Goal: Find specific page/section: Find specific page/section

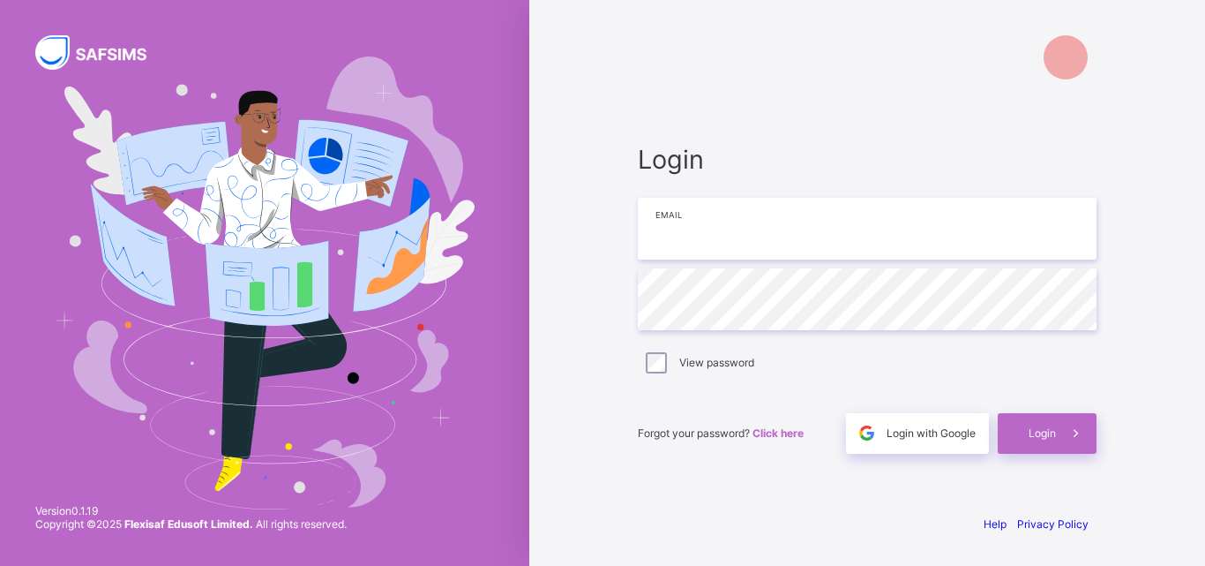
type input "**********"
click at [657, 350] on div "View password" at bounding box center [867, 362] width 459 height 37
click at [657, 350] on div "View password" at bounding box center [867, 363] width 459 height 37
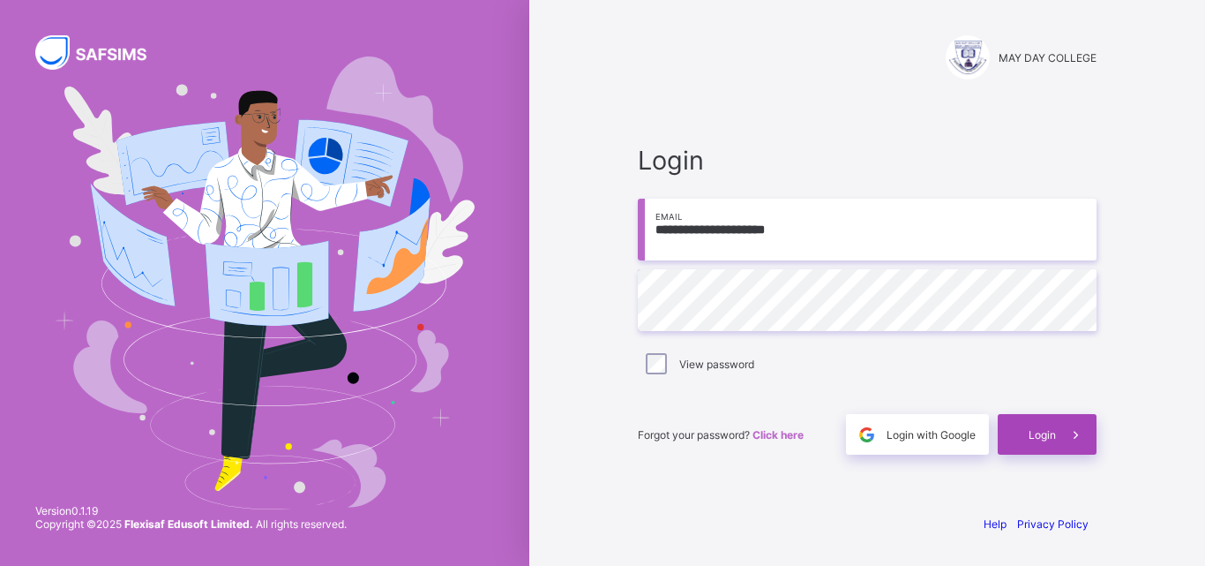
click at [1031, 433] on span "Login" at bounding box center [1042, 434] width 27 height 13
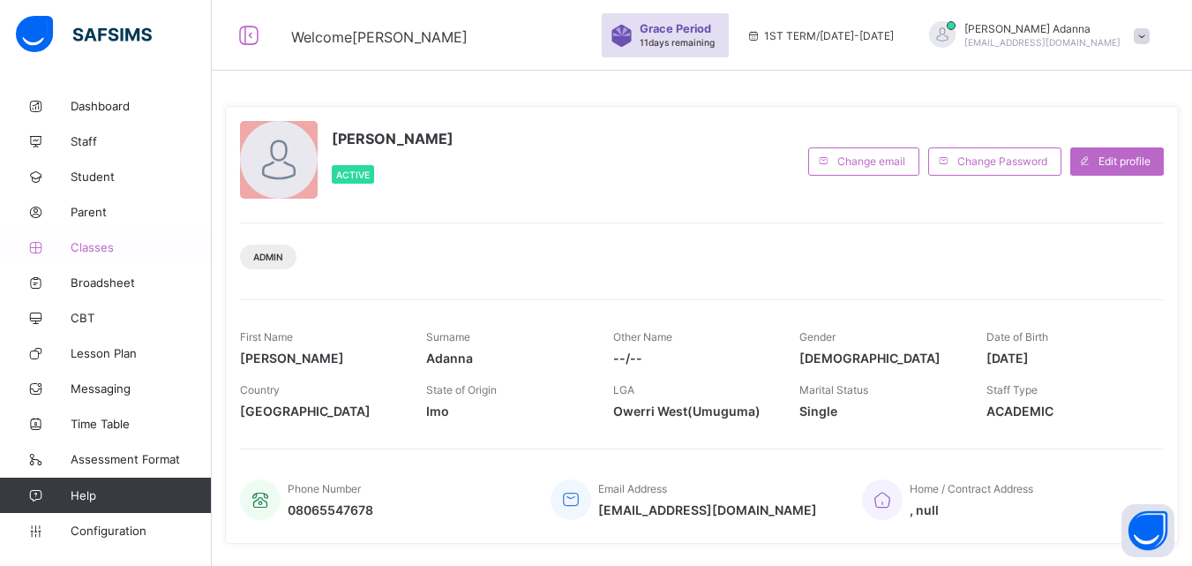
click at [99, 243] on span "Classes" at bounding box center [141, 247] width 141 height 14
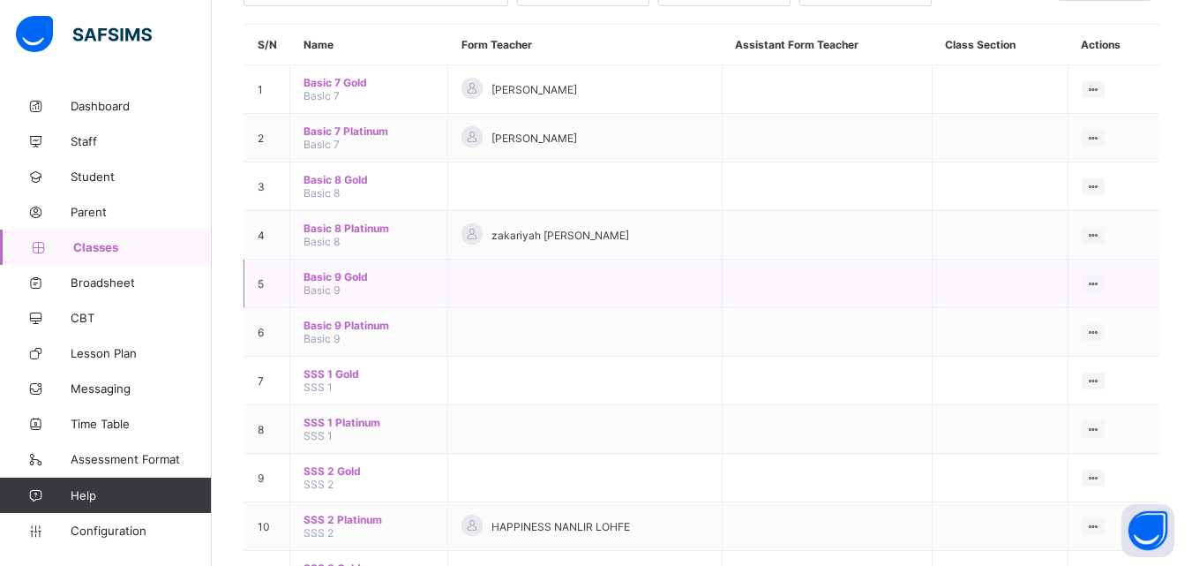
scroll to position [176, 0]
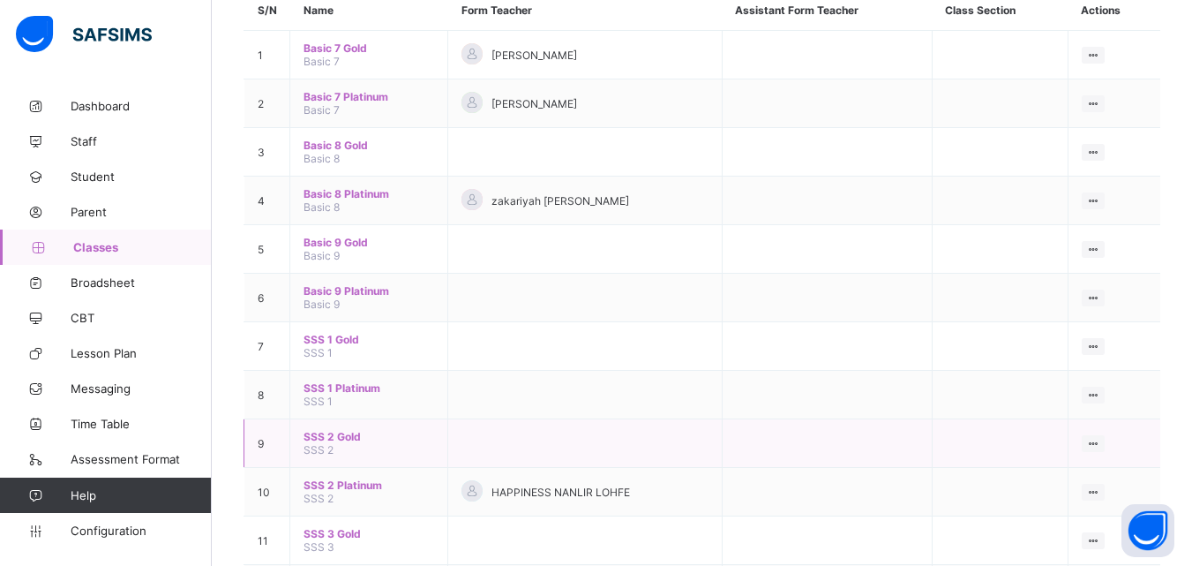
click at [350, 437] on span "SSS 2 Gold" at bounding box center [368, 436] width 131 height 13
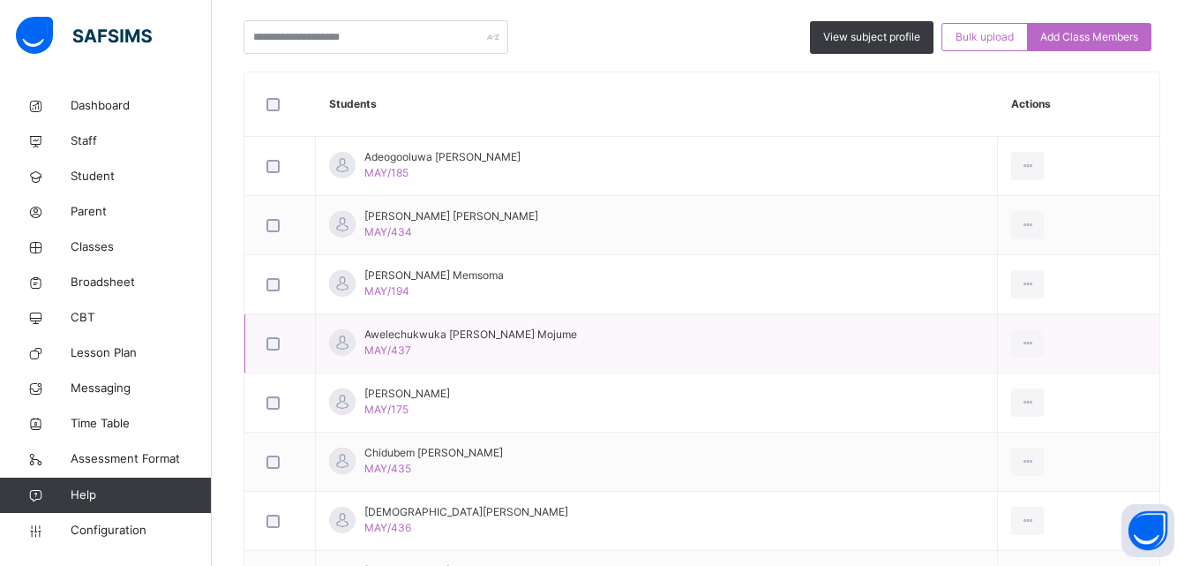
scroll to position [265, 0]
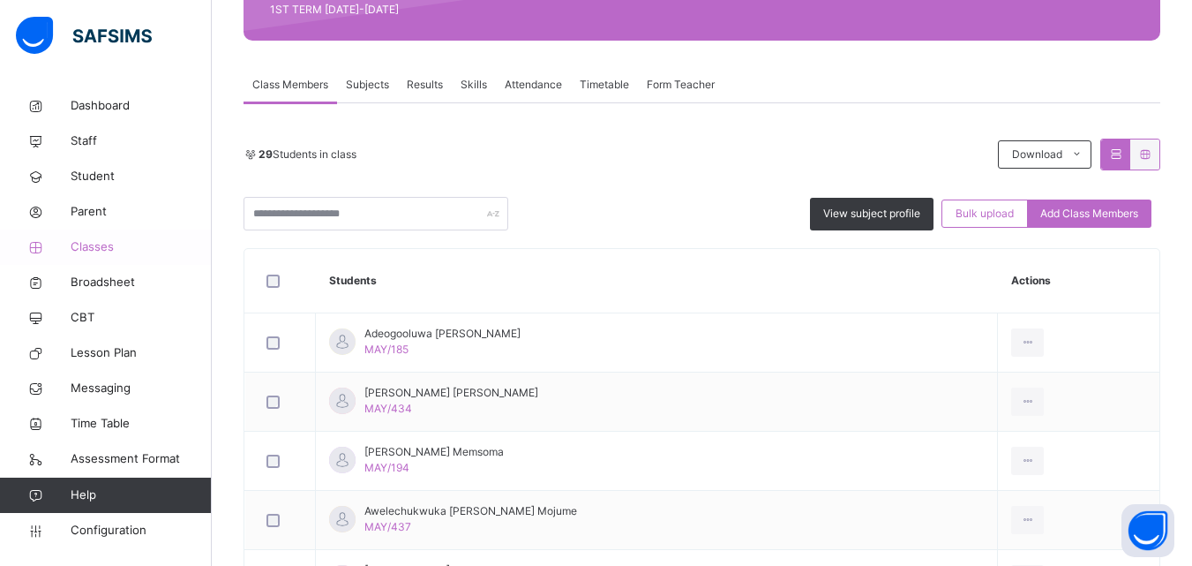
click at [92, 242] on span "Classes" at bounding box center [141, 247] width 141 height 18
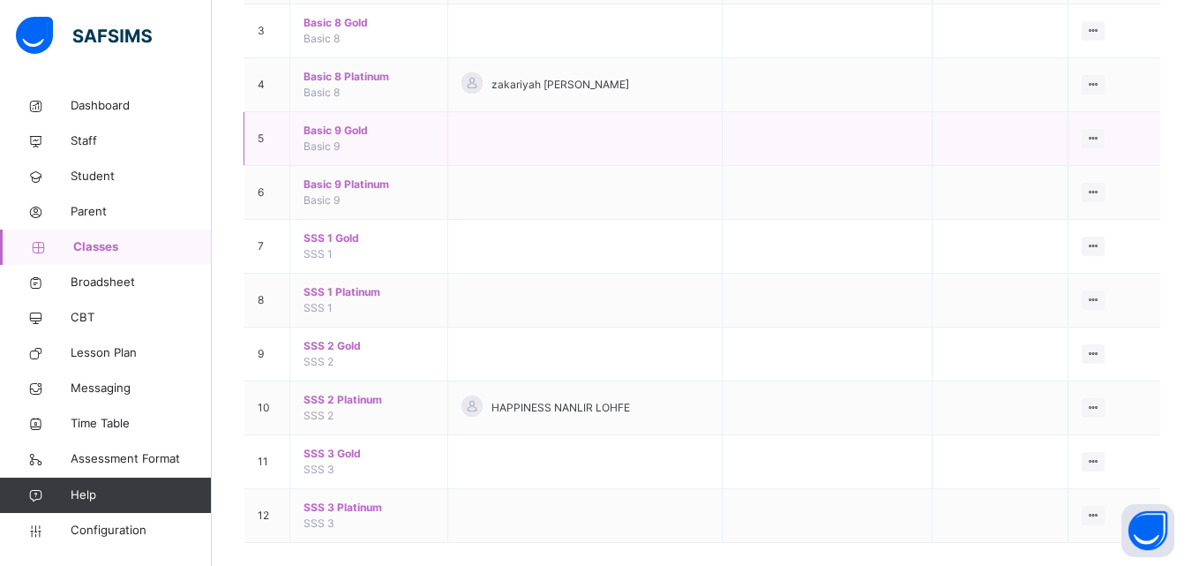
scroll to position [334, 0]
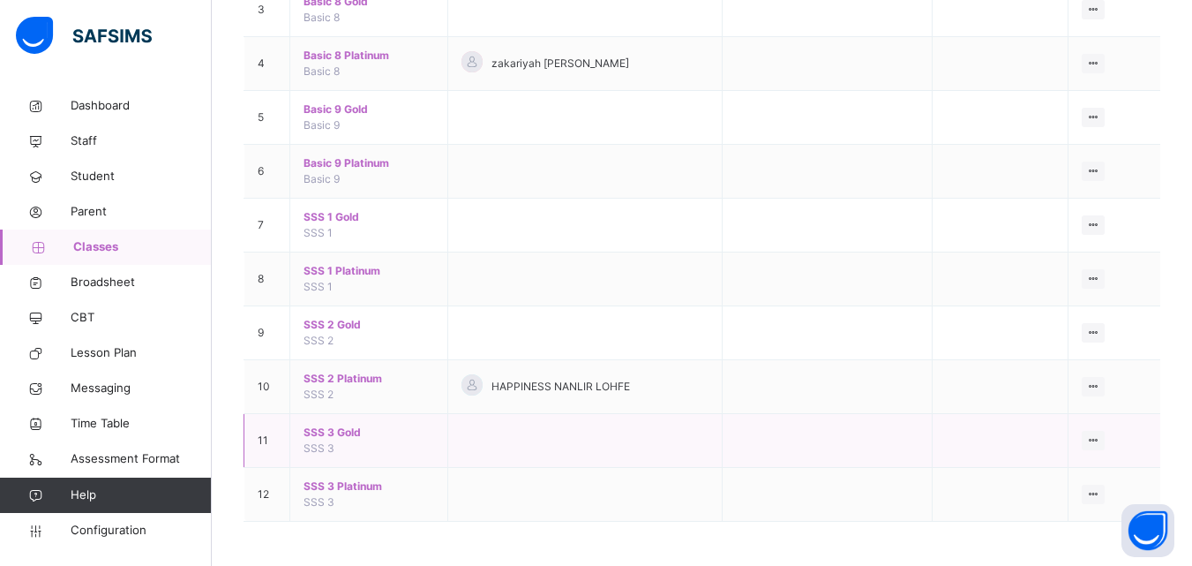
click at [334, 425] on span "SSS 3 Gold" at bounding box center [368, 432] width 131 height 16
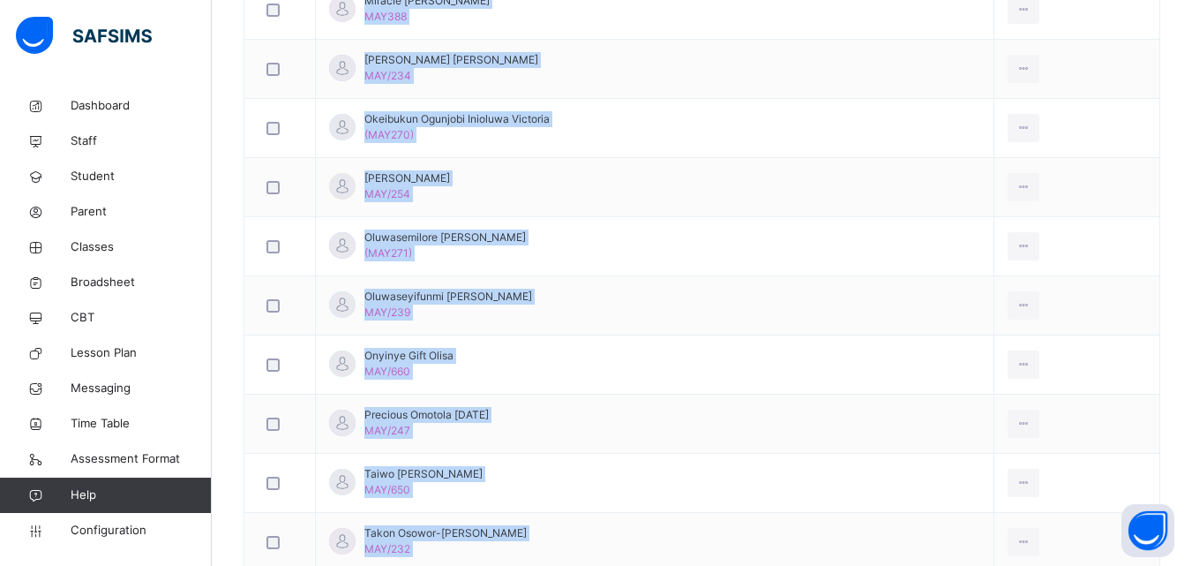
scroll to position [1765, 0]
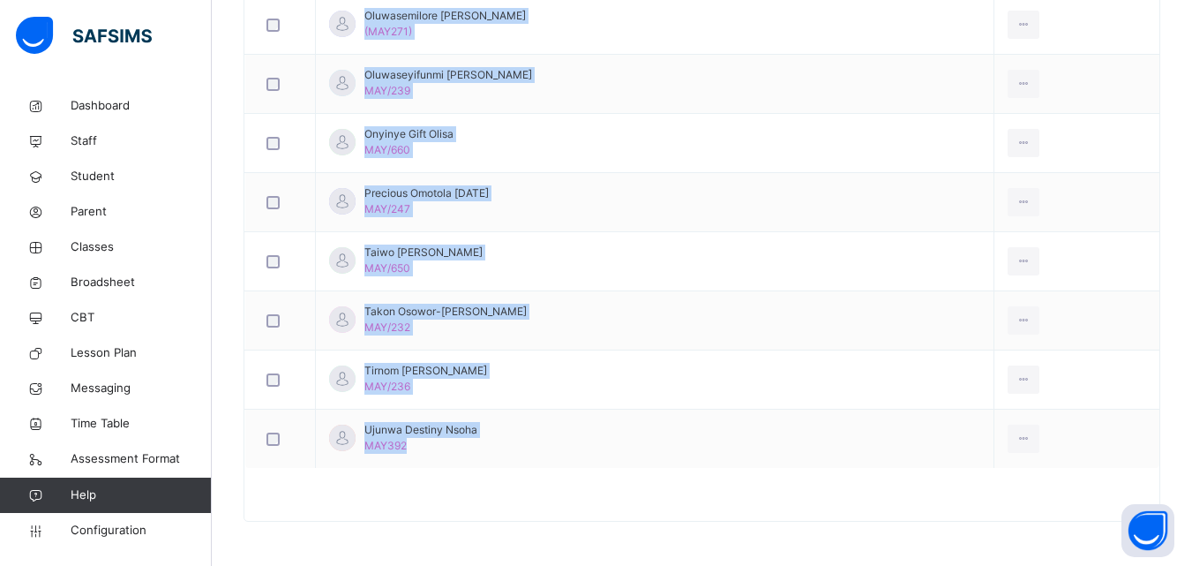
drag, startPoint x: 363, startPoint y: 146, endPoint x: 495, endPoint y: 488, distance: 366.2
copy tbody "[PERSON_NAME] 366 View Profile Remove from Class Transfer Student [PERSON_NAME]…"
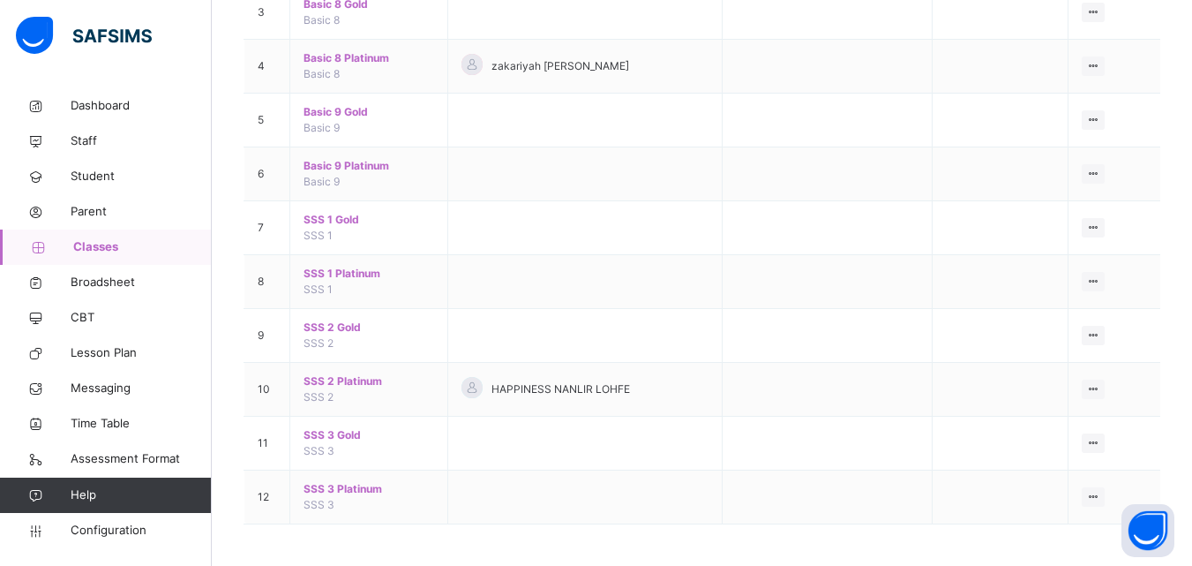
scroll to position [334, 0]
click at [317, 489] on span "SSS 3 Platinum" at bounding box center [368, 486] width 131 height 16
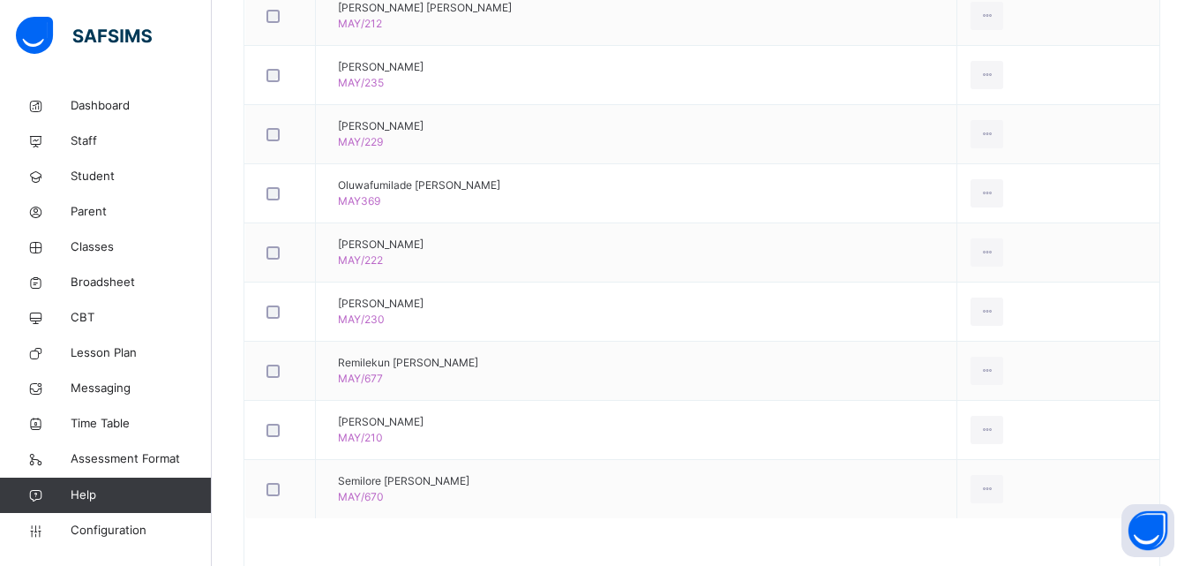
scroll to position [1528, 0]
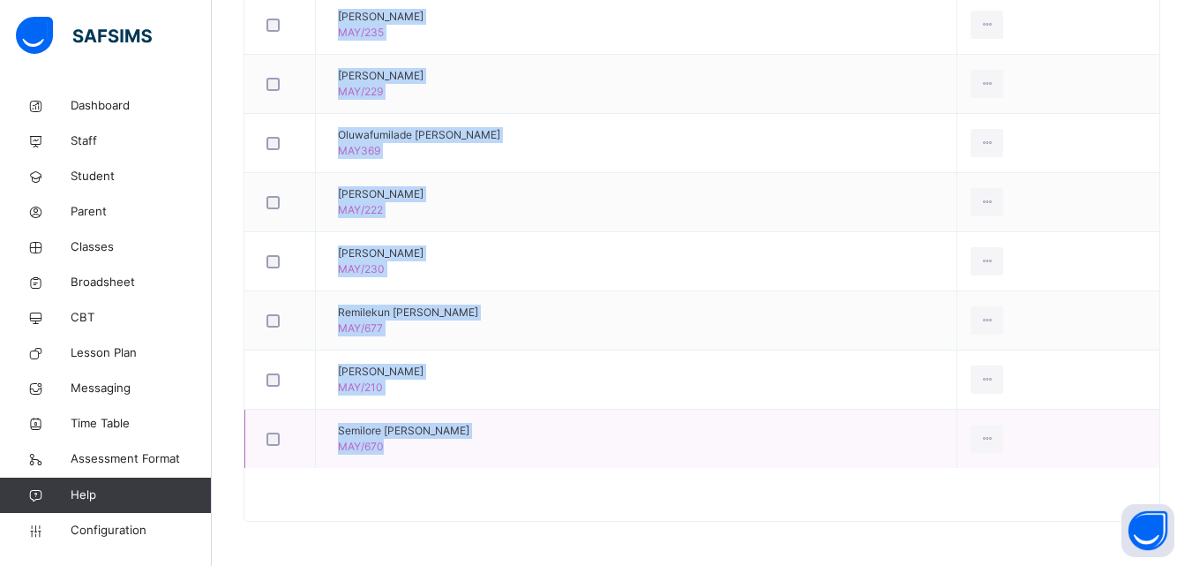
drag, startPoint x: 367, startPoint y: 148, endPoint x: 493, endPoint y: 454, distance: 331.1
